Goal: Information Seeking & Learning: Learn about a topic

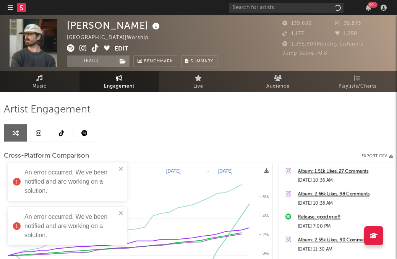
select select "1m"
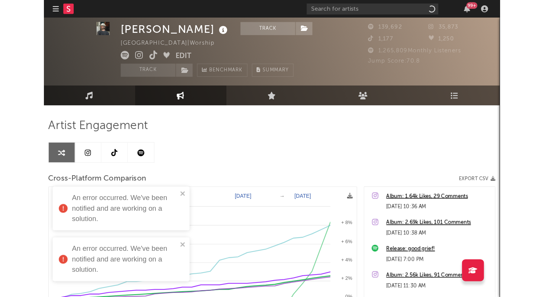
scroll to position [9, 0]
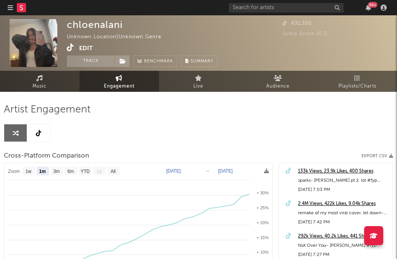
select select "1m"
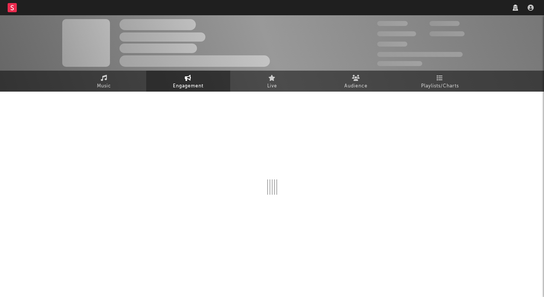
select select "1w"
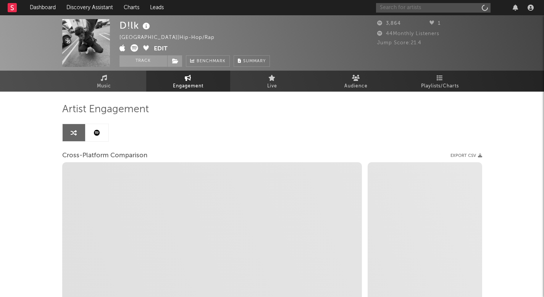
click at [427, 5] on input "text" at bounding box center [433, 8] width 115 height 10
type input "lu"
select select "1m"
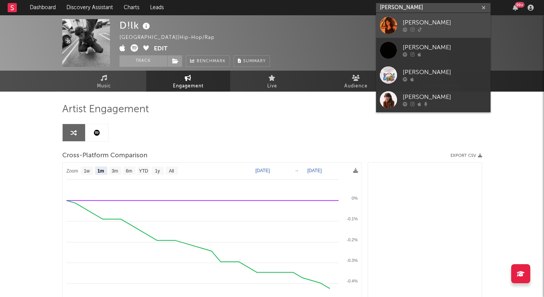
type input "lydia kenn"
click at [431, 19] on div "Lydia Kenny" at bounding box center [445, 22] width 84 height 9
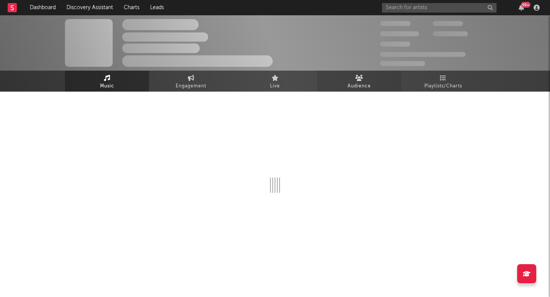
select select "1w"
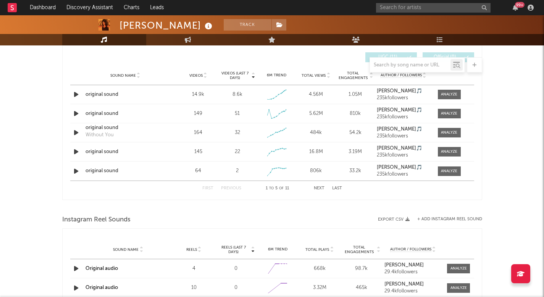
scroll to position [434, 0]
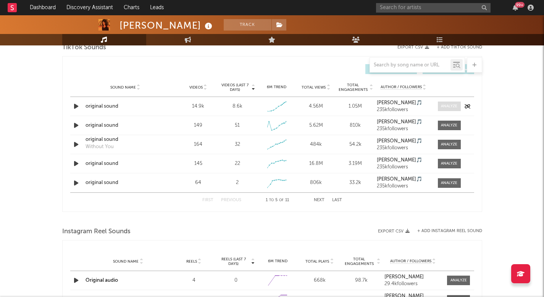
click at [450, 105] on div at bounding box center [449, 107] width 16 height 6
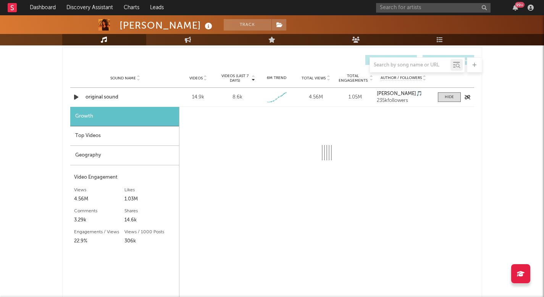
select select "1w"
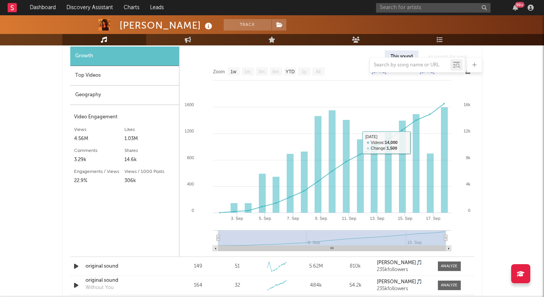
scroll to position [407, 0]
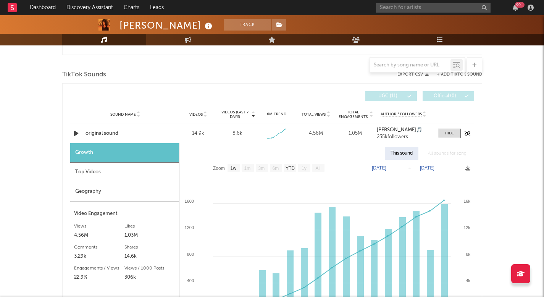
click at [111, 134] on div "original sound" at bounding box center [126, 134] width 80 height 8
click at [446, 129] on span at bounding box center [449, 134] width 23 height 10
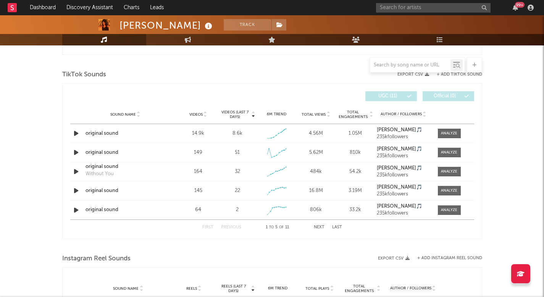
click at [199, 113] on span "Videos" at bounding box center [195, 114] width 13 height 5
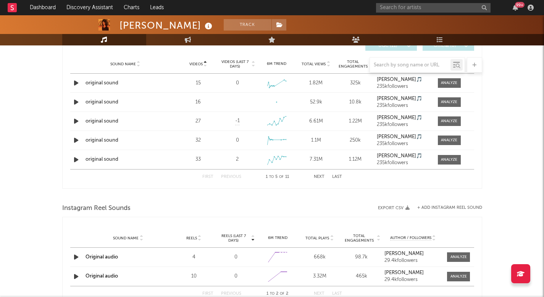
scroll to position [428, 0]
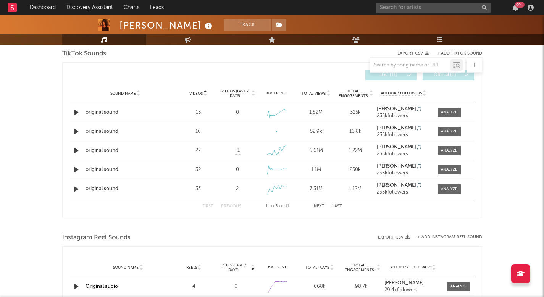
click at [195, 96] on div "Videos" at bounding box center [199, 94] width 36 height 6
click at [445, 108] on span at bounding box center [449, 113] width 23 height 10
select select "1w"
